Goal: Complete application form: Complete application form

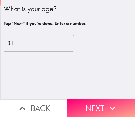
drag, startPoint x: 108, startPoint y: 101, endPoint x: 112, endPoint y: 103, distance: 4.5
click at [108, 102] on icon "button" at bounding box center [112, 108] width 12 height 12
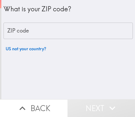
click at [57, 34] on input "ZIP code" at bounding box center [68, 31] width 129 height 17
paste input "32811"
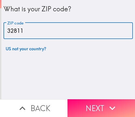
type input "32811"
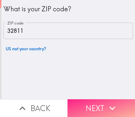
click at [114, 102] on icon "button" at bounding box center [112, 108] width 12 height 12
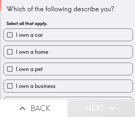
drag, startPoint x: 44, startPoint y: 86, endPoint x: 51, endPoint y: 87, distance: 7.1
click at [44, 86] on span "I own a business" at bounding box center [36, 86] width 40 height 8
click at [16, 86] on input "I own a business" at bounding box center [10, 86] width 12 height 12
checkbox input "true"
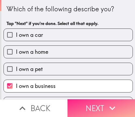
click at [114, 103] on icon "button" at bounding box center [112, 108] width 12 height 12
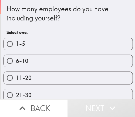
click at [65, 58] on label "6-10" at bounding box center [68, 61] width 129 height 12
click at [16, 58] on input "6-10" at bounding box center [10, 61] width 12 height 12
radio input "true"
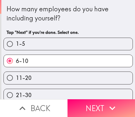
click at [87, 81] on label "11-20" at bounding box center [68, 78] width 129 height 12
click at [16, 81] on input "11-20" at bounding box center [10, 78] width 12 height 12
radio input "true"
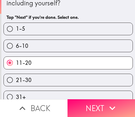
scroll to position [23, 0]
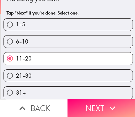
click at [26, 39] on span "6-10" at bounding box center [22, 42] width 12 height 8
click at [16, 39] on input "6-10" at bounding box center [10, 42] width 12 height 12
radio input "true"
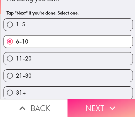
click at [101, 103] on button "Next" at bounding box center [100, 108] width 67 height 18
